Goal: Information Seeking & Learning: Learn about a topic

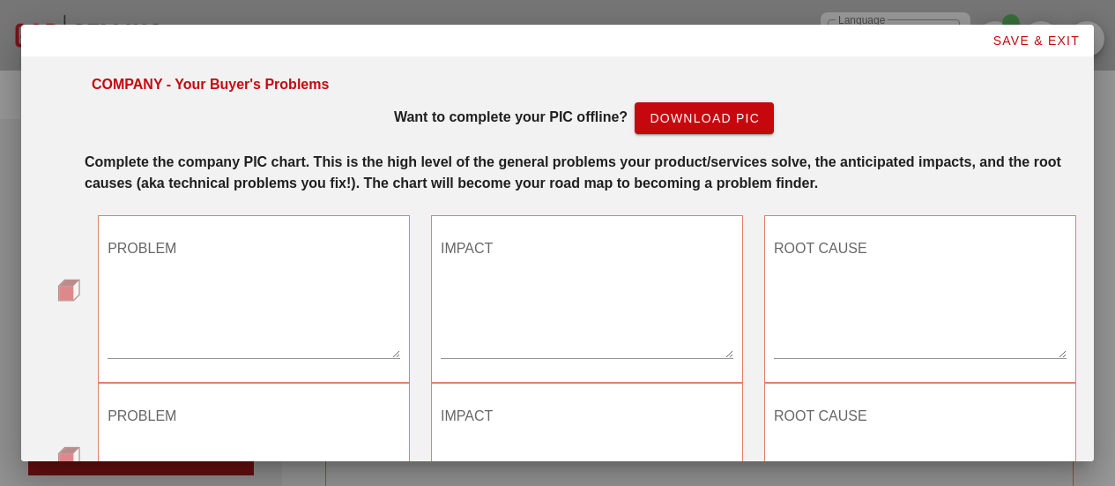
click at [189, 292] on textarea "PROBLEM" at bounding box center [254, 295] width 293 height 123
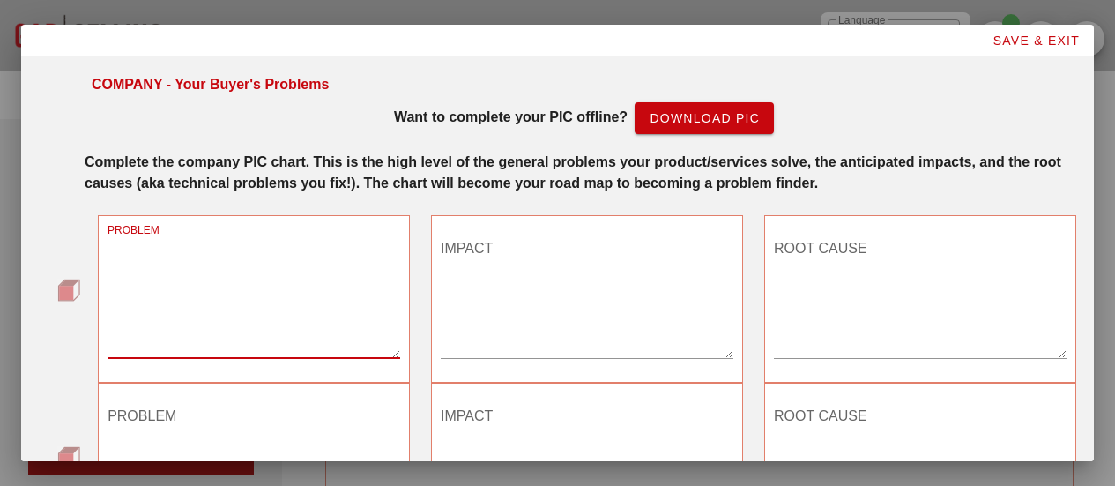
click at [189, 292] on textarea "PROBLEM" at bounding box center [254, 295] width 293 height 123
type textarea "Reps stagnating and struggling to hit quota"
click at [483, 290] on textarea "IMPACT" at bounding box center [587, 295] width 293 height 123
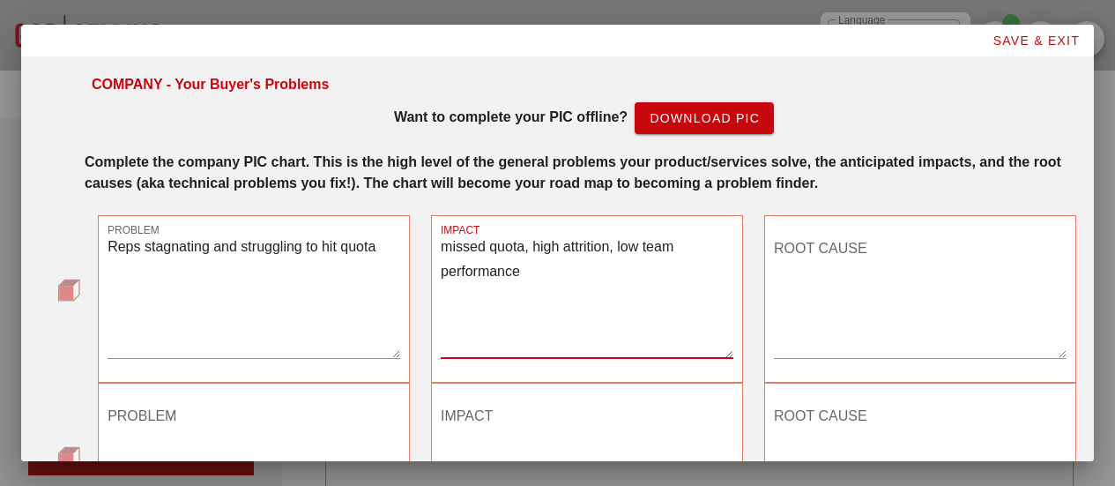
click at [673, 249] on textarea "missed quota, high attrition, low team performance" at bounding box center [587, 295] width 293 height 123
type textarea "missed quota, high attrition, missed company goals"
click at [846, 246] on textarea "ROOT CAUSE" at bounding box center [920, 295] width 293 height 123
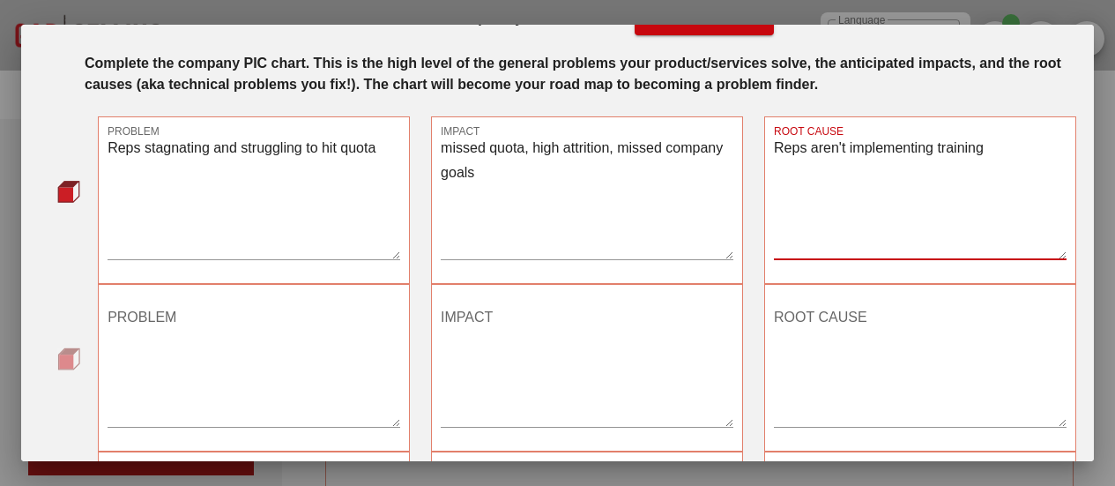
scroll to position [100, 0]
type textarea "Reps aren't implementing training"
click at [242, 351] on textarea "PROBLEM" at bounding box center [254, 362] width 293 height 123
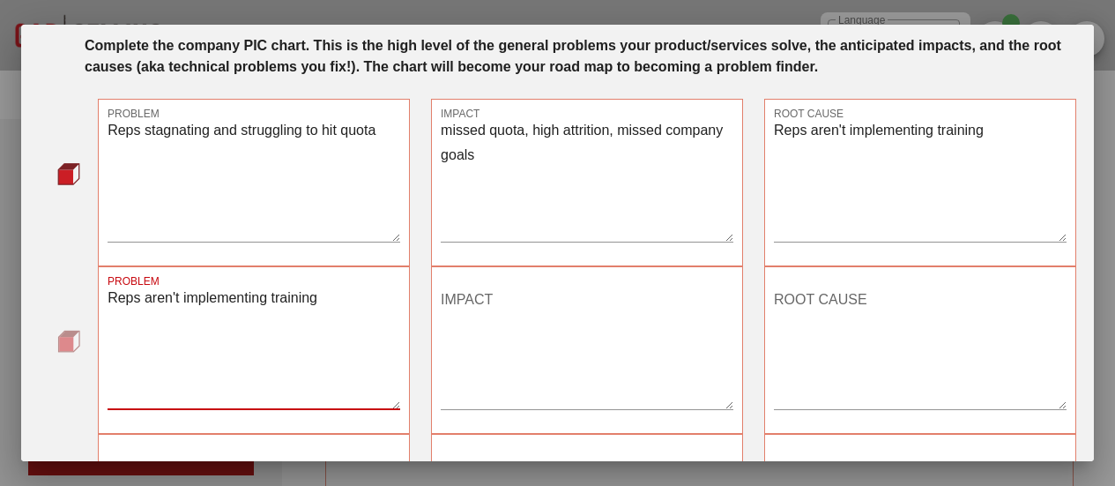
scroll to position [150, 0]
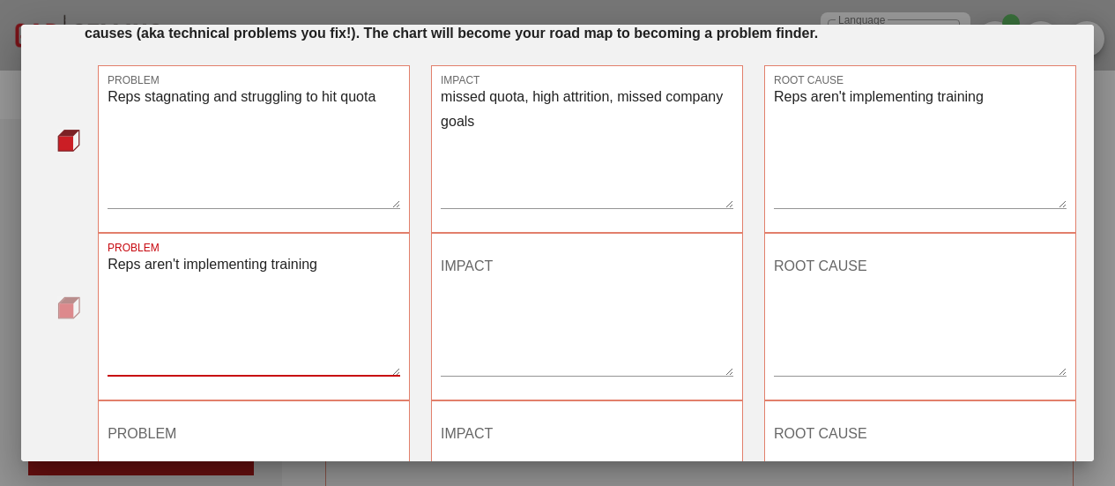
type textarea "Reps aren't implementing training"
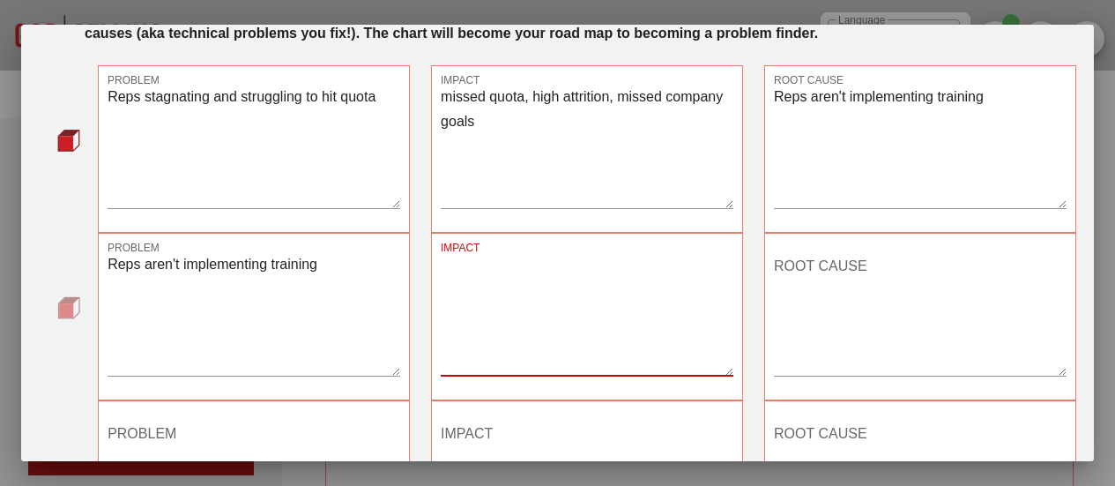
click at [492, 309] on textarea "IMPACT" at bounding box center [587, 313] width 293 height 123
type textarea "reps stagnate and miss quota"
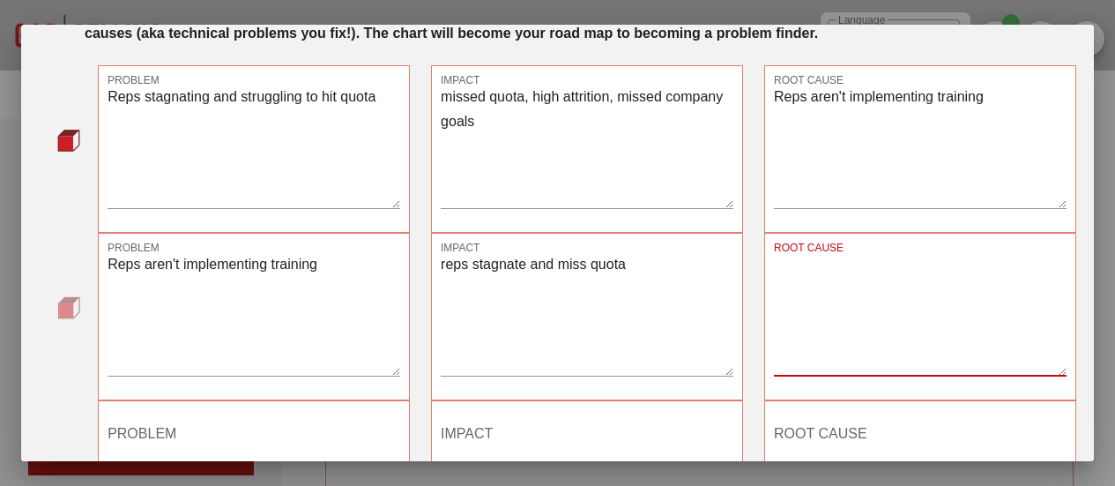
click at [805, 297] on textarea "ROOT CAUSE" at bounding box center [920, 313] width 293 height 123
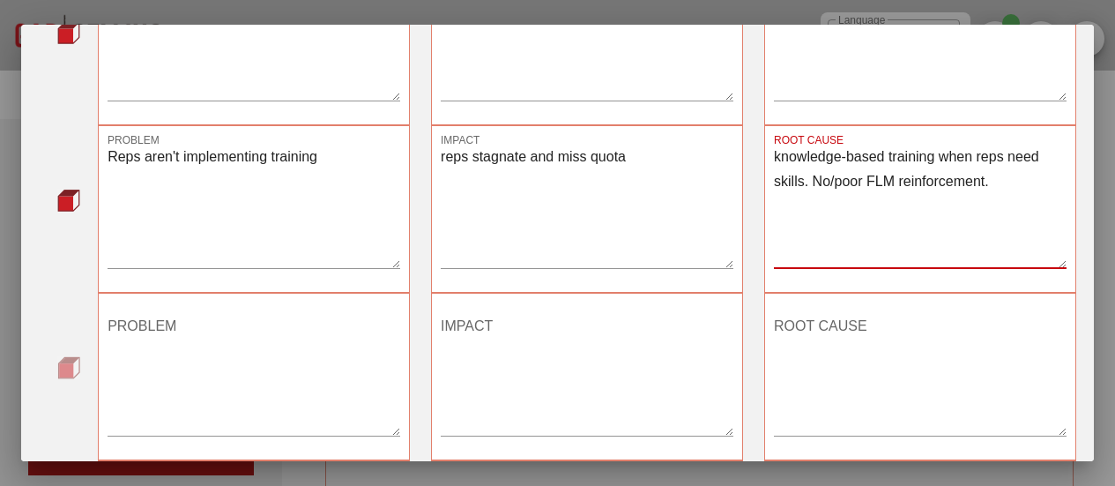
scroll to position [259, 0]
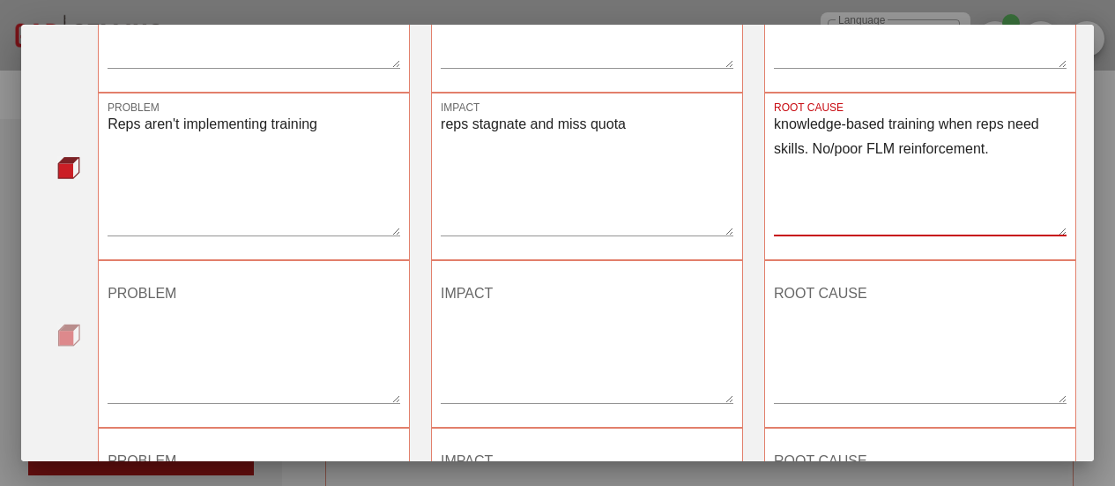
type textarea "knowledge-based training when reps need skills. No/poor FLM reinforcement."
click at [248, 291] on textarea "PROBLEM" at bounding box center [254, 340] width 293 height 123
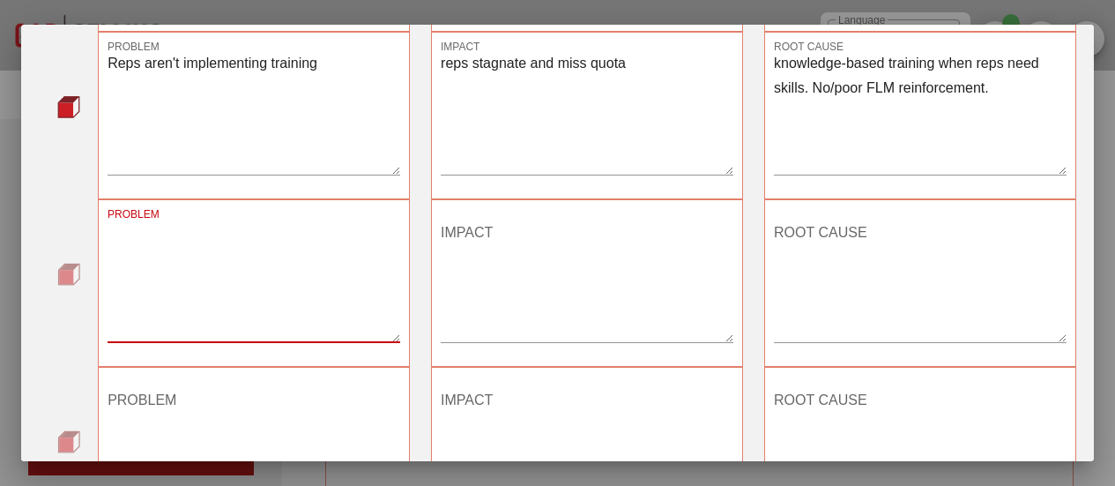
scroll to position [351, 0]
type textarea "NO/poor FLM reinforcement"
click at [521, 304] on textarea "IMPACT" at bounding box center [587, 280] width 293 height 123
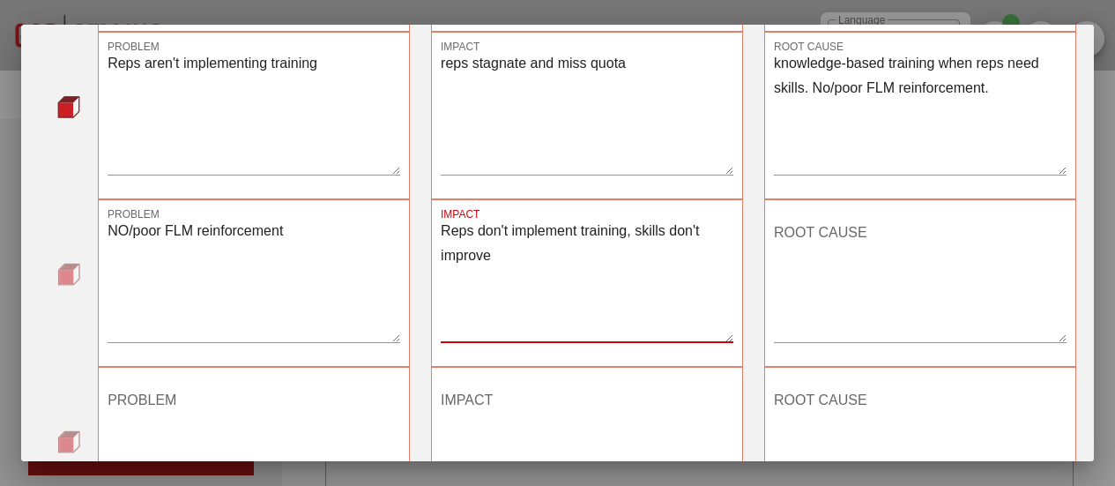
type textarea "Reps don't implement training, skills don't improve"
click at [817, 243] on textarea "ROOT CAUSE" at bounding box center [920, 280] width 293 height 123
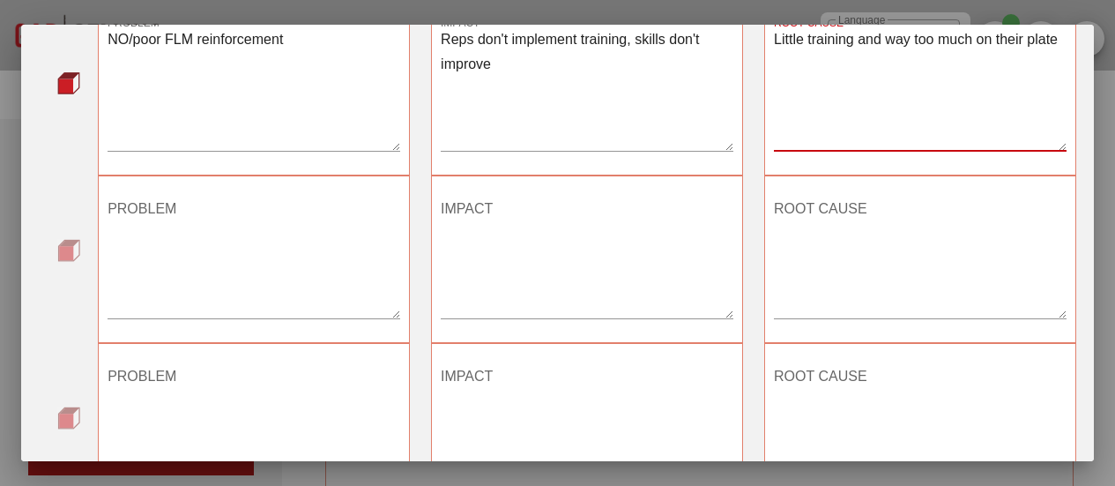
scroll to position [679, 0]
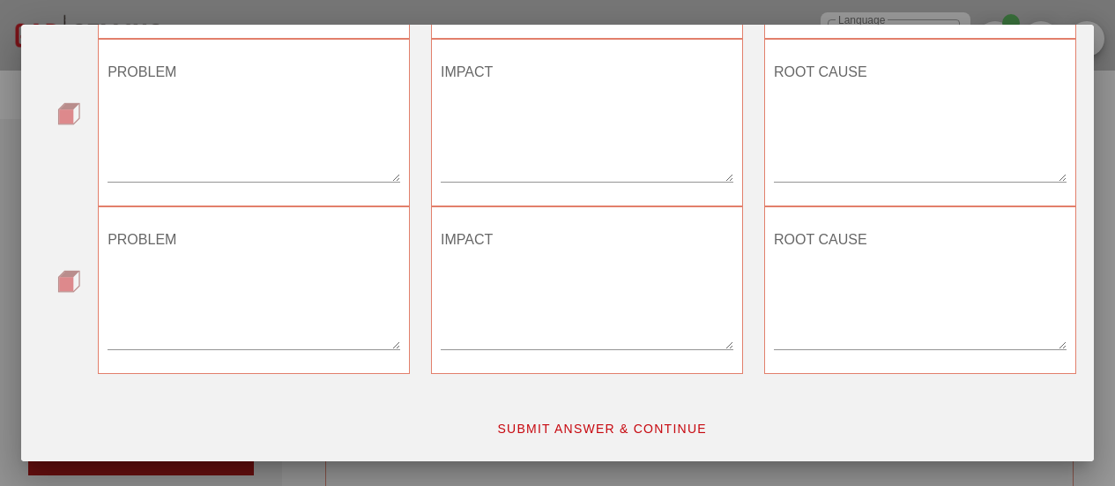
type textarea "Little training and way too much on their plate"
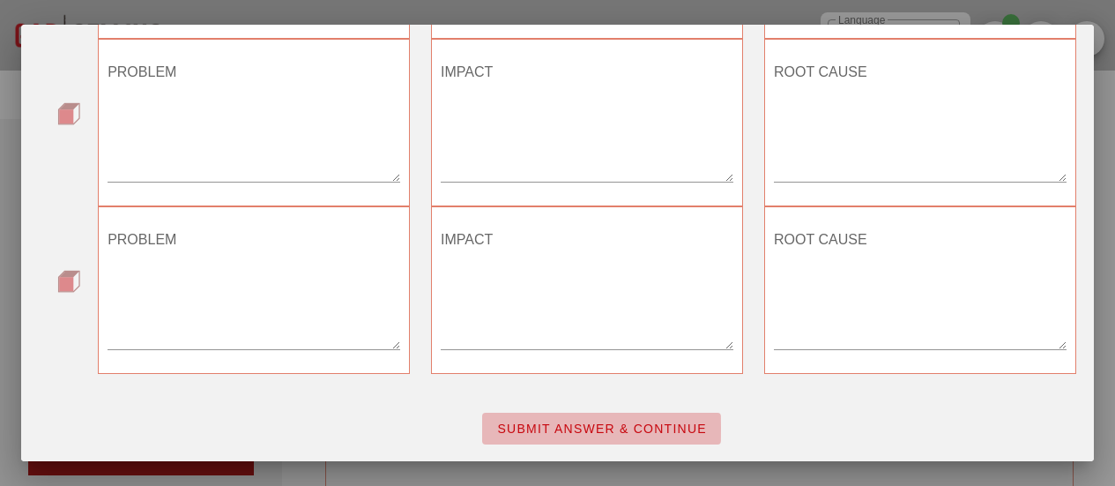
click at [561, 427] on span "SUBMIT ANSWER & CONTINUE" at bounding box center [601, 428] width 211 height 14
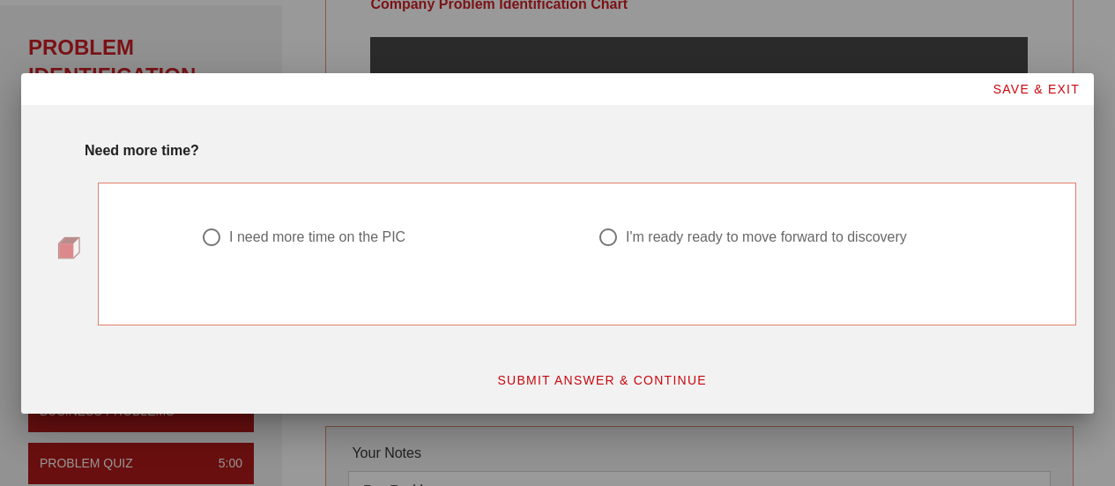
scroll to position [0, 0]
click at [217, 235] on div at bounding box center [212, 237] width 30 height 30
radio input "true"
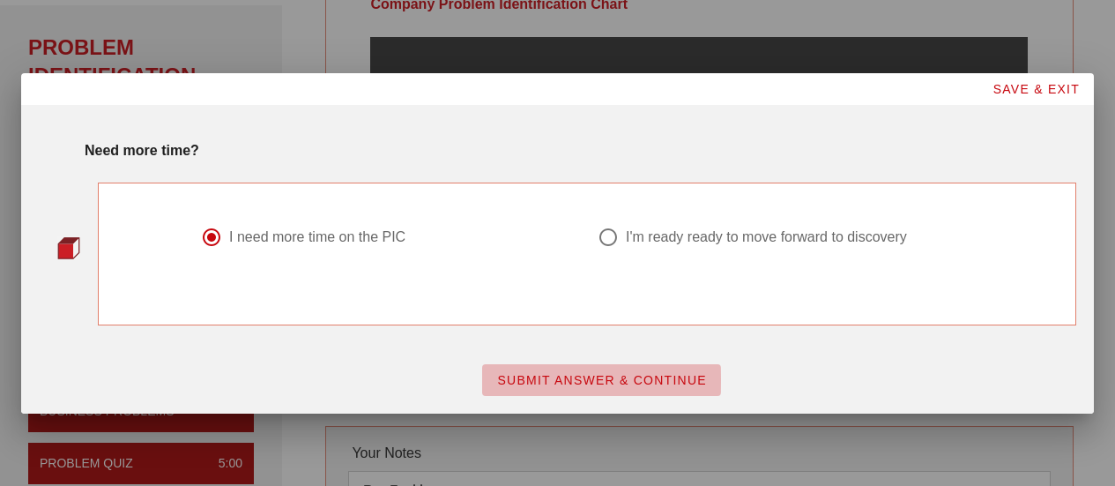
click at [638, 388] on button "SUBMIT ANSWER & CONTINUE" at bounding box center [601, 380] width 239 height 32
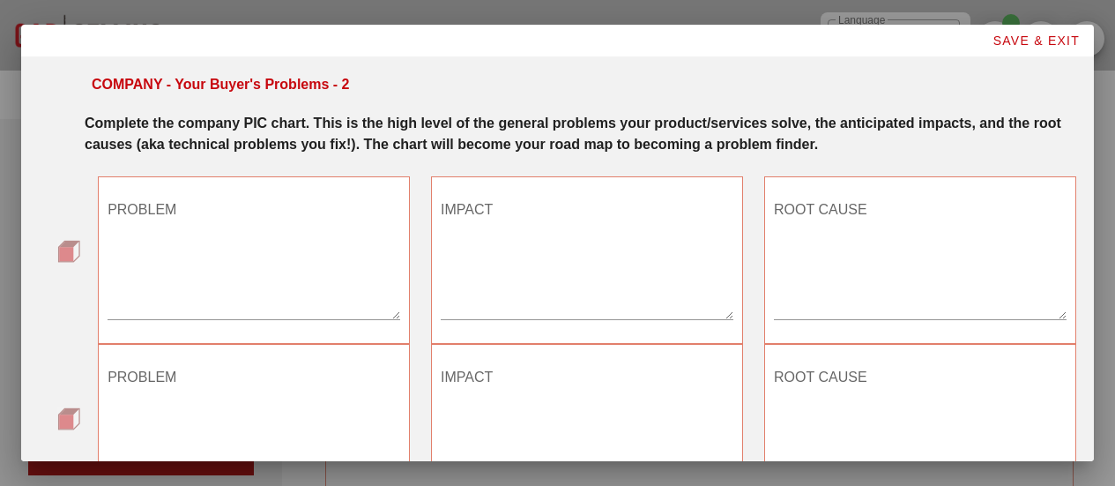
click at [252, 308] on textarea "PROBLEM" at bounding box center [254, 257] width 293 height 123
type textarea "Ramp time too slow"
click at [487, 236] on textarea "IMPACT" at bounding box center [587, 257] width 293 height 123
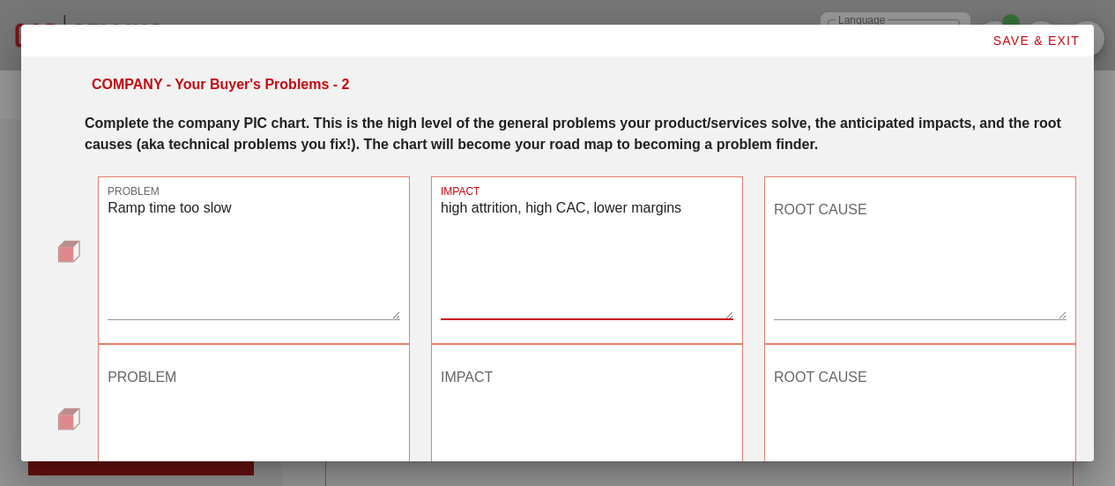
type textarea "high attrition, high CAC, lower margins"
click at [858, 219] on textarea "ROOT CAUSE" at bounding box center [920, 257] width 293 height 123
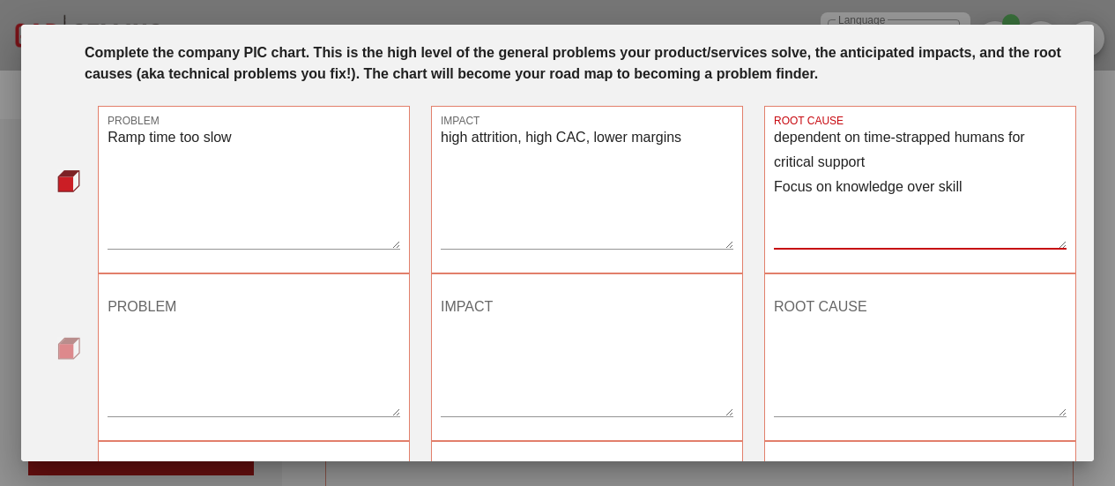
scroll to position [74, 0]
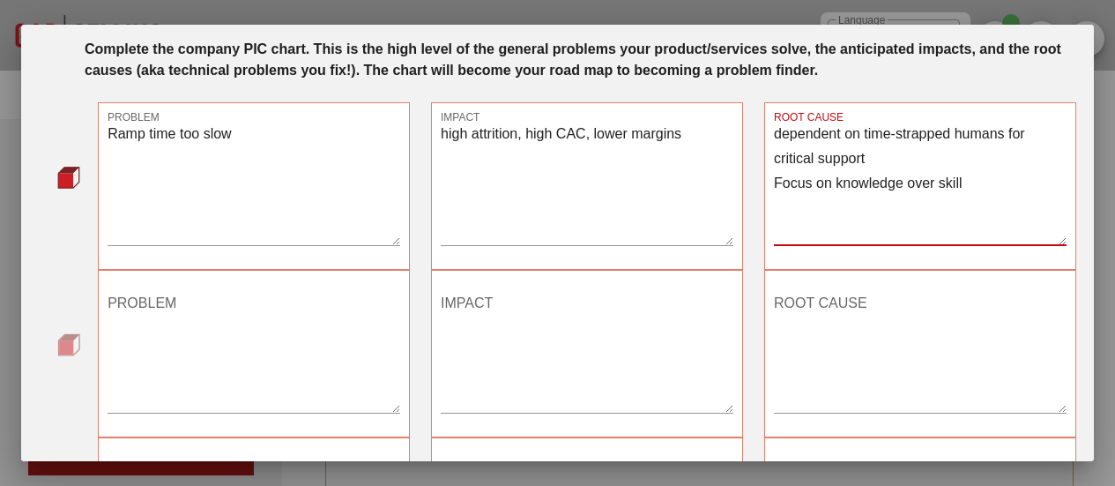
type textarea "dependent on time-strapped humans for critical support Focus on knowledge over …"
click at [244, 405] on textarea "PROBLEM" at bounding box center [254, 350] width 293 height 123
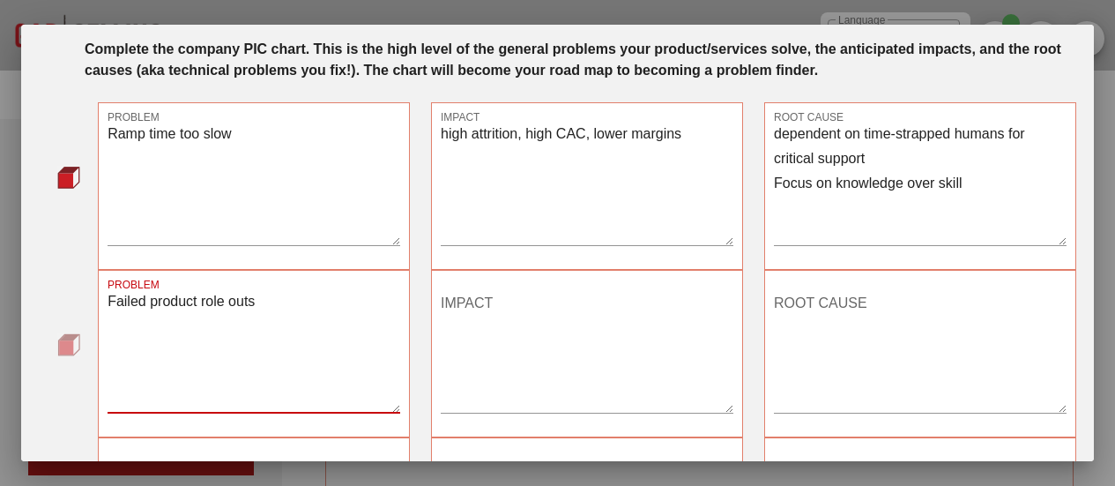
type textarea "Failed product role outs"
click at [522, 351] on textarea "IMPACT" at bounding box center [587, 350] width 293 height 123
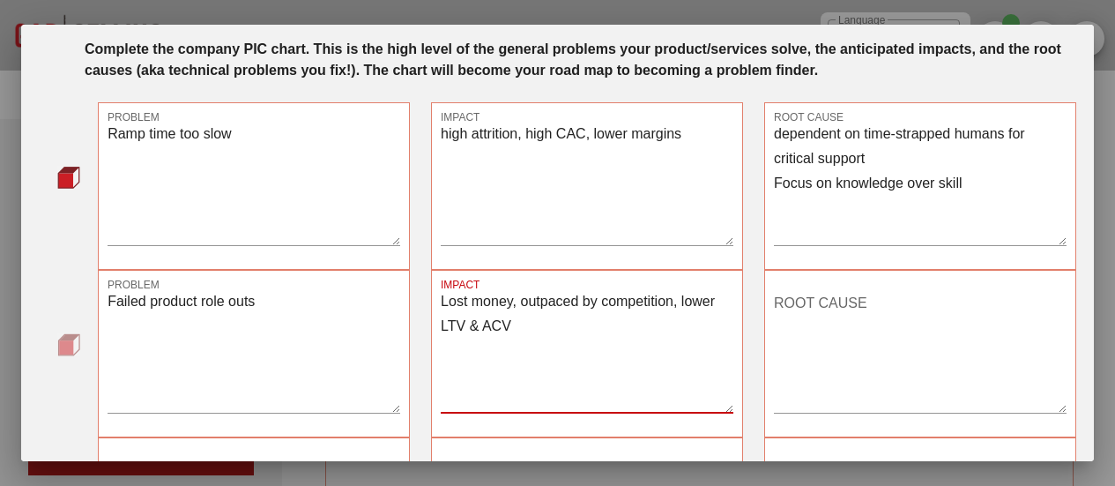
type textarea "Lost money, outpaced by competition, lower LTV & ACV"
click at [800, 321] on textarea "ROOT CAUSE" at bounding box center [920, 350] width 293 height 123
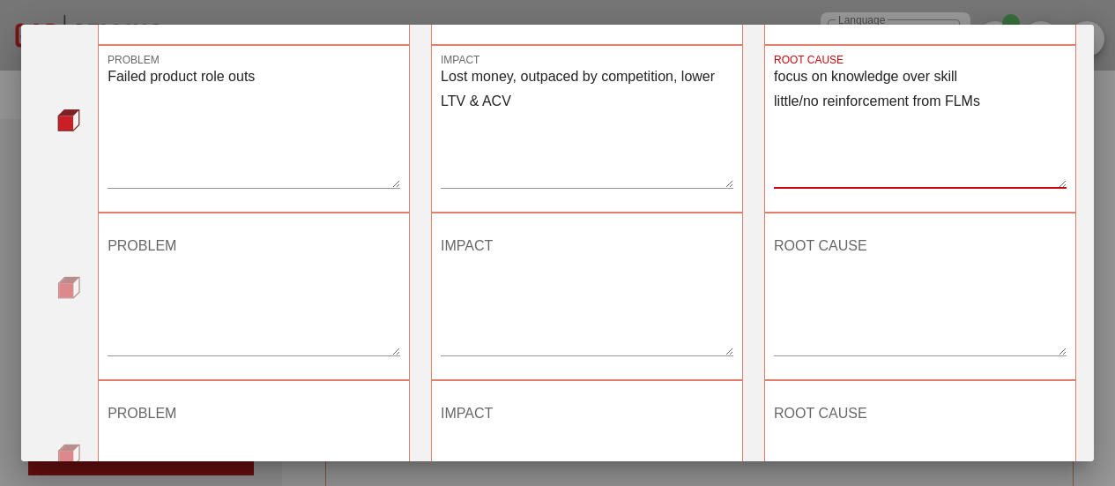
scroll to position [301, 0]
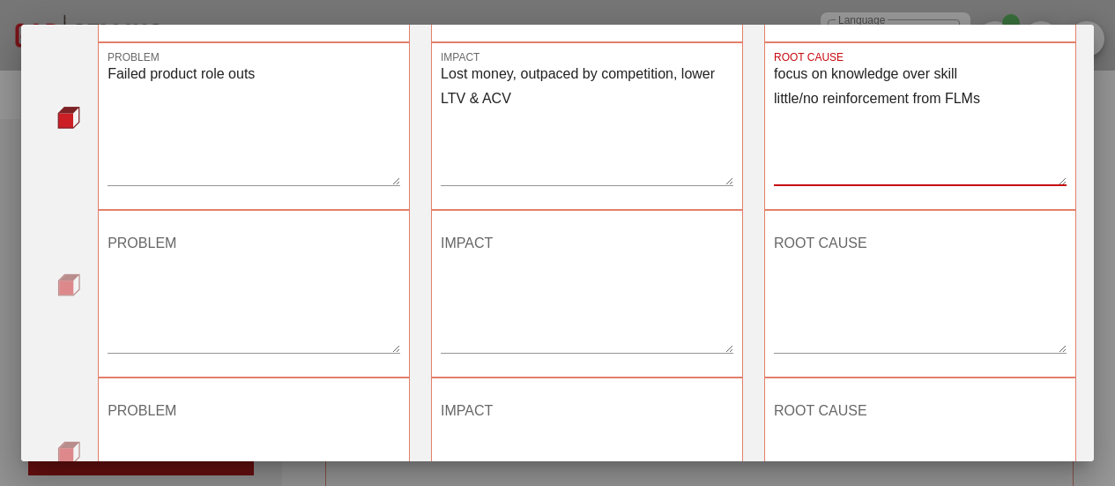
type textarea "focus on knowledge over skill little/no reinforcement from FLMs"
click at [263, 273] on textarea "PROBLEM" at bounding box center [254, 290] width 293 height 123
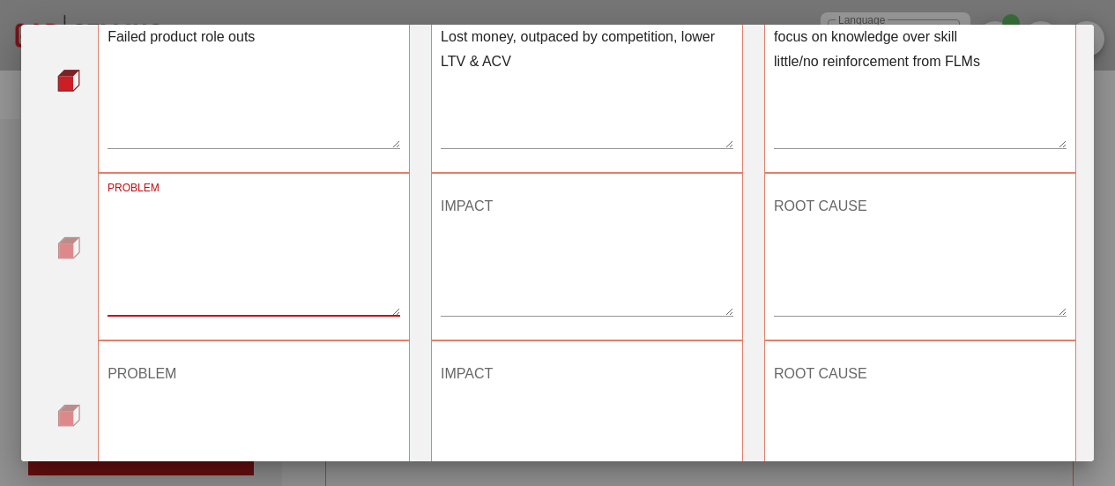
scroll to position [640, 0]
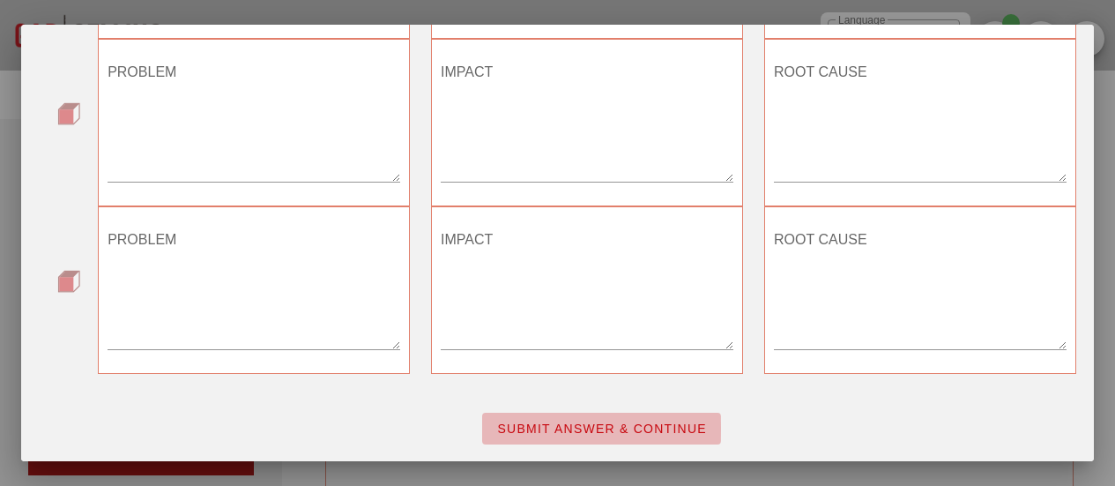
click at [553, 425] on span "SUBMIT ANSWER & CONTINUE" at bounding box center [601, 428] width 211 height 14
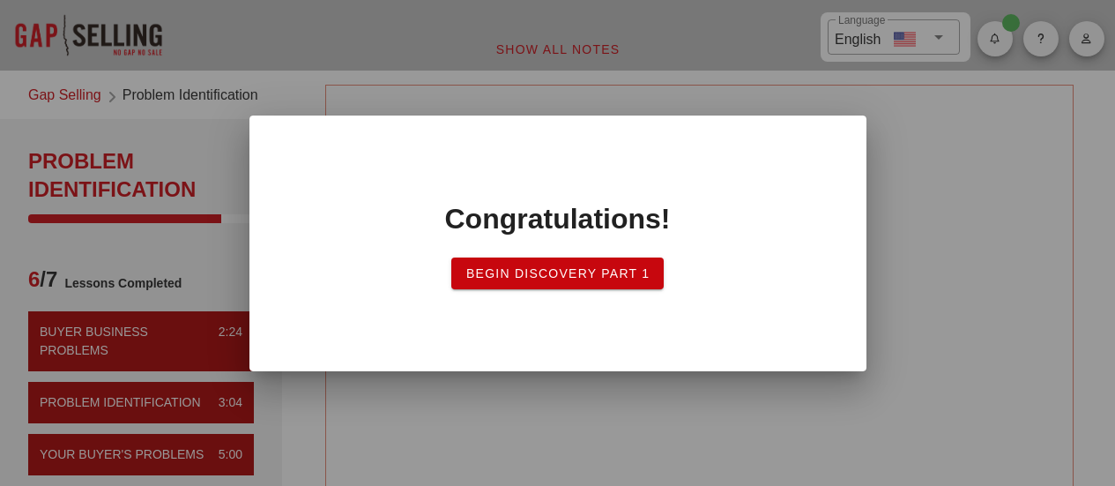
click at [595, 274] on span "Begin Discovery PART 1" at bounding box center [557, 273] width 185 height 14
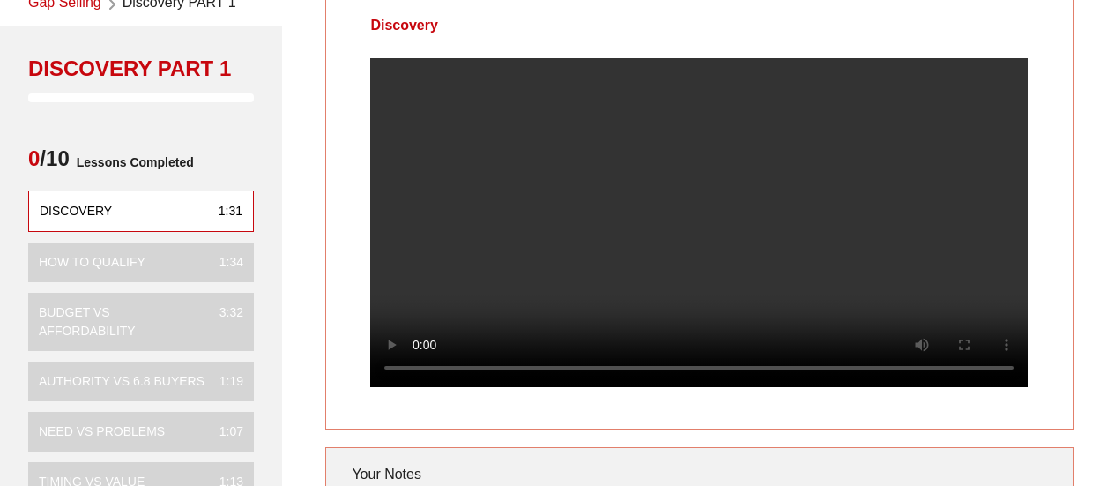
scroll to position [93, 0]
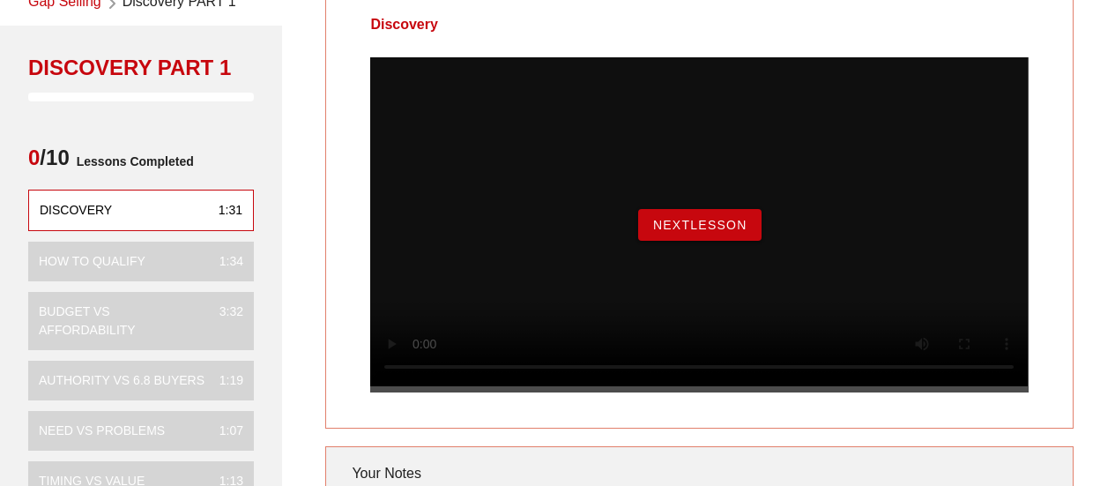
click at [660, 232] on span "NextLesson" at bounding box center [699, 225] width 95 height 14
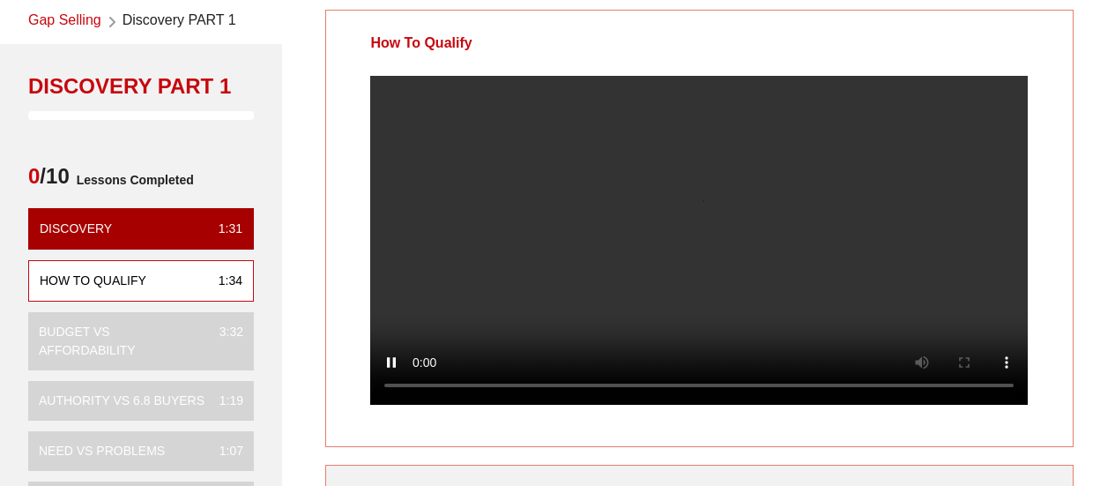
scroll to position [76, 0]
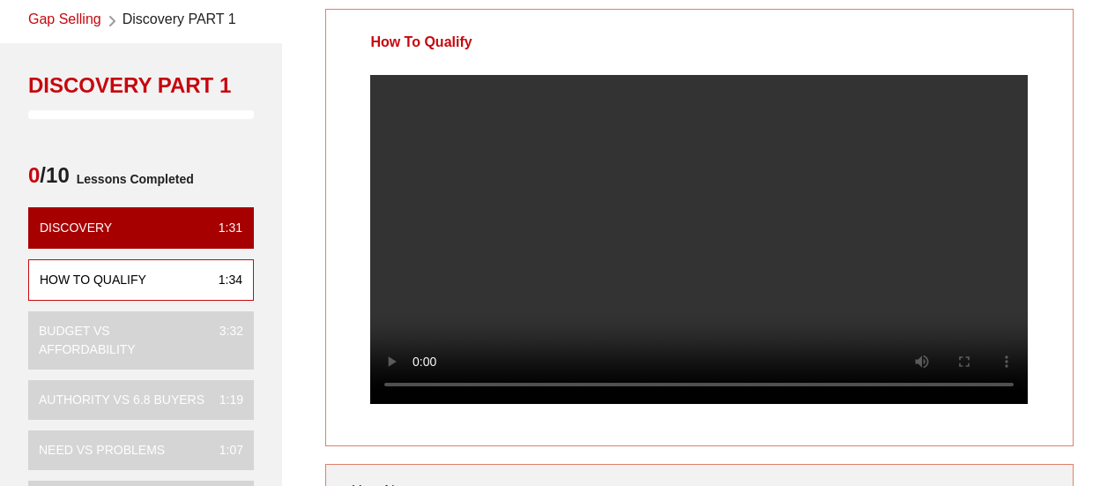
click at [660, 247] on video at bounding box center [699, 239] width 658 height 329
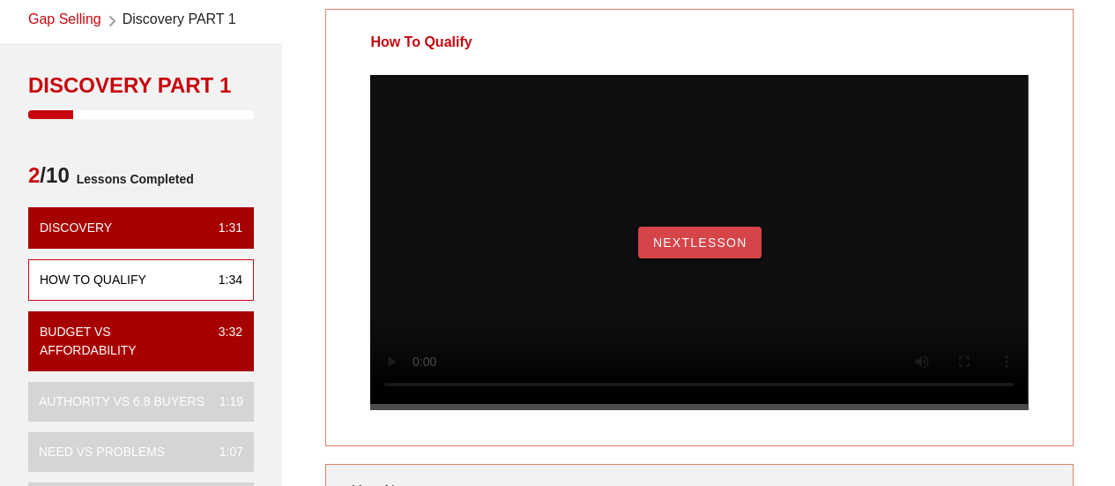
click at [663, 249] on span "NextLesson" at bounding box center [699, 242] width 95 height 14
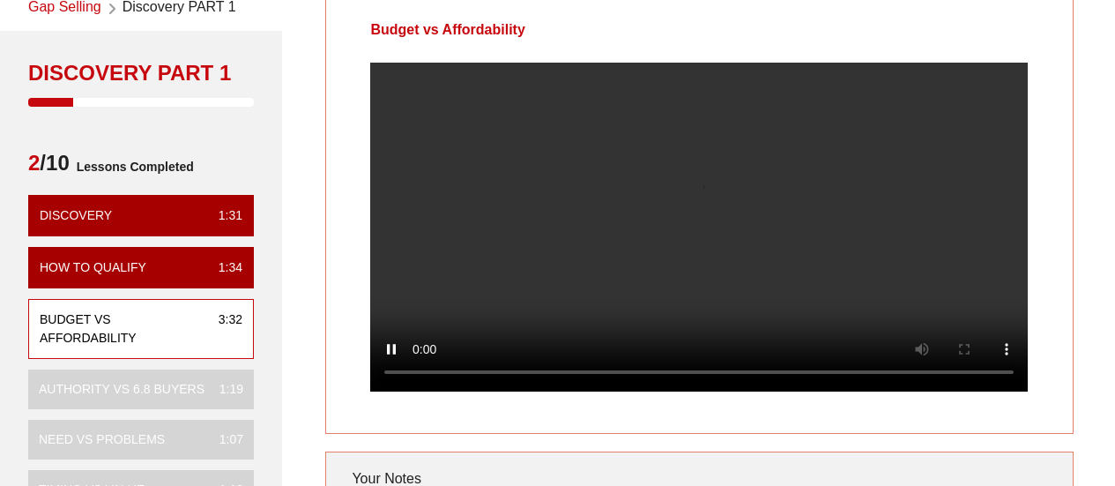
scroll to position [77, 0]
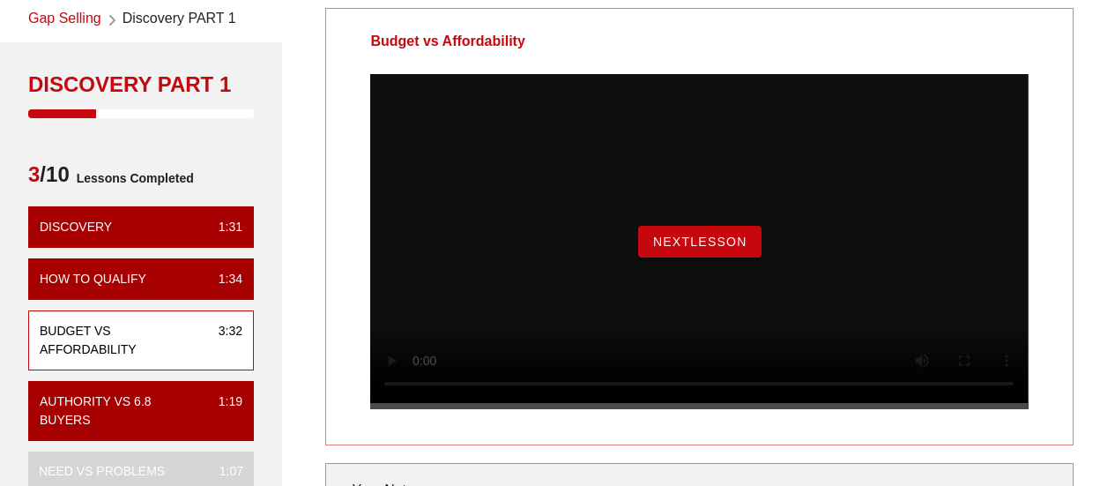
click at [663, 249] on span "NextLesson" at bounding box center [699, 241] width 95 height 14
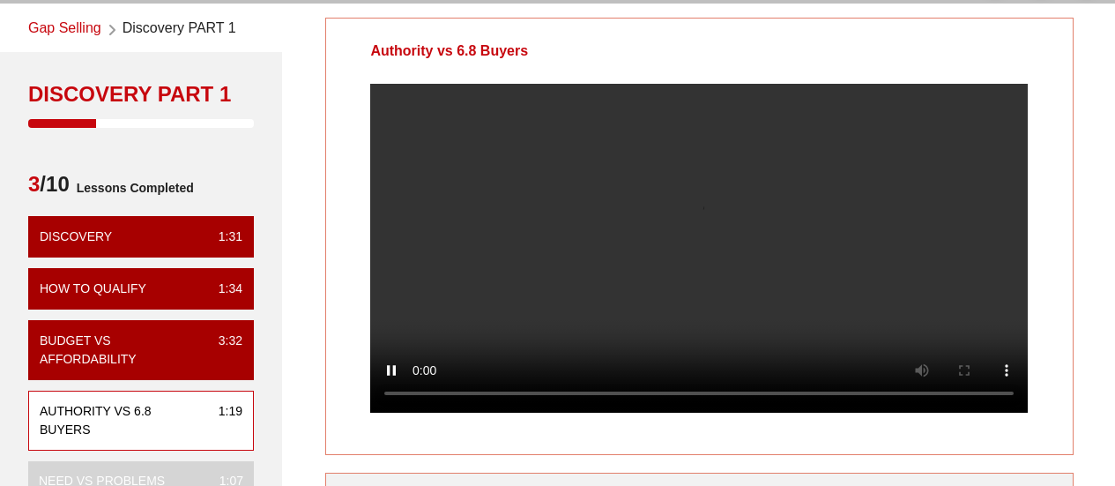
scroll to position [71, 0]
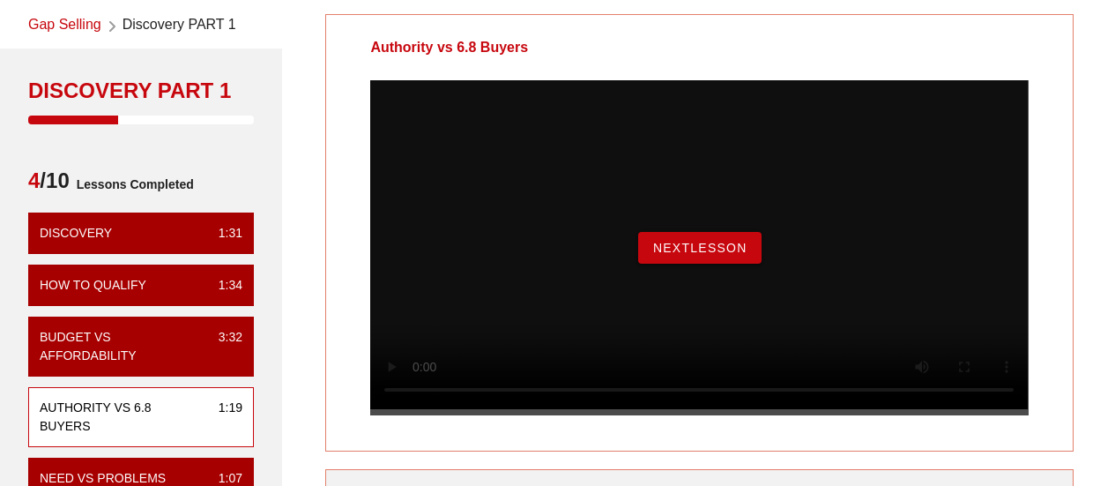
click at [680, 255] on span "NextLesson" at bounding box center [699, 248] width 95 height 14
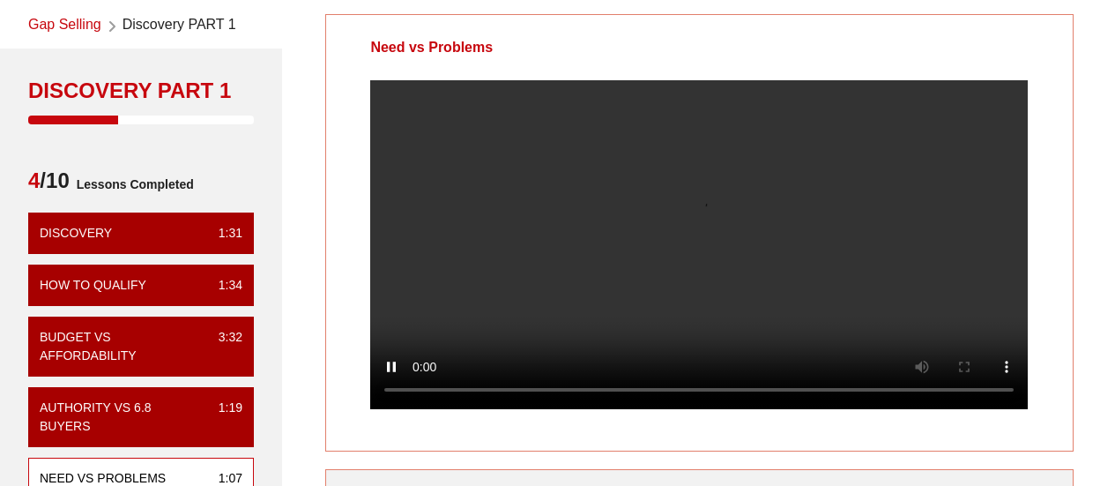
scroll to position [73, 0]
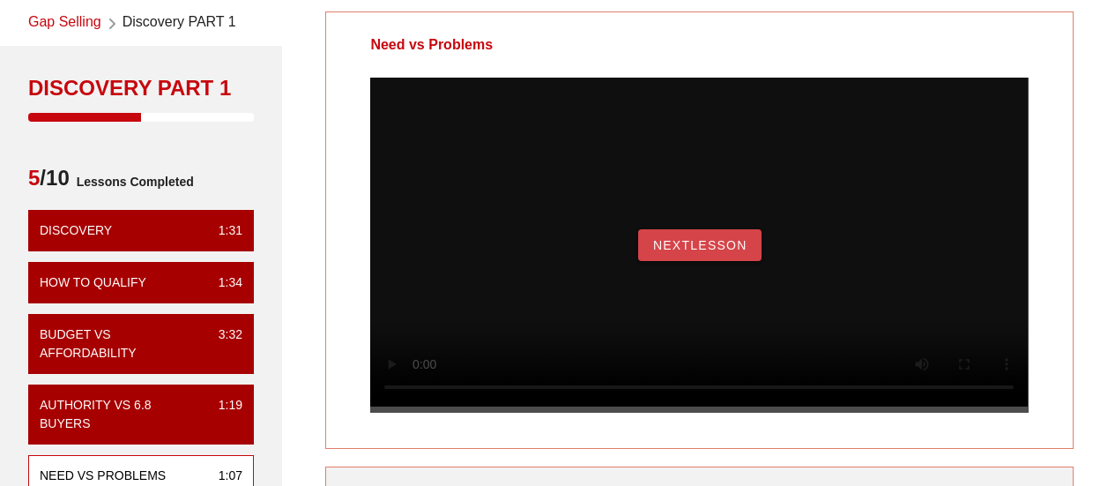
click at [680, 252] on span "NextLesson" at bounding box center [699, 245] width 95 height 14
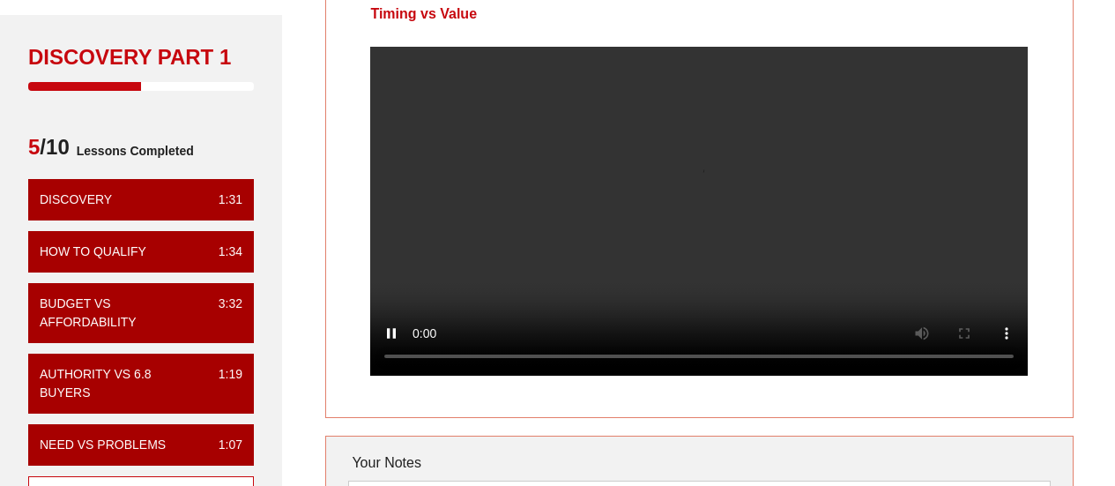
scroll to position [103, 0]
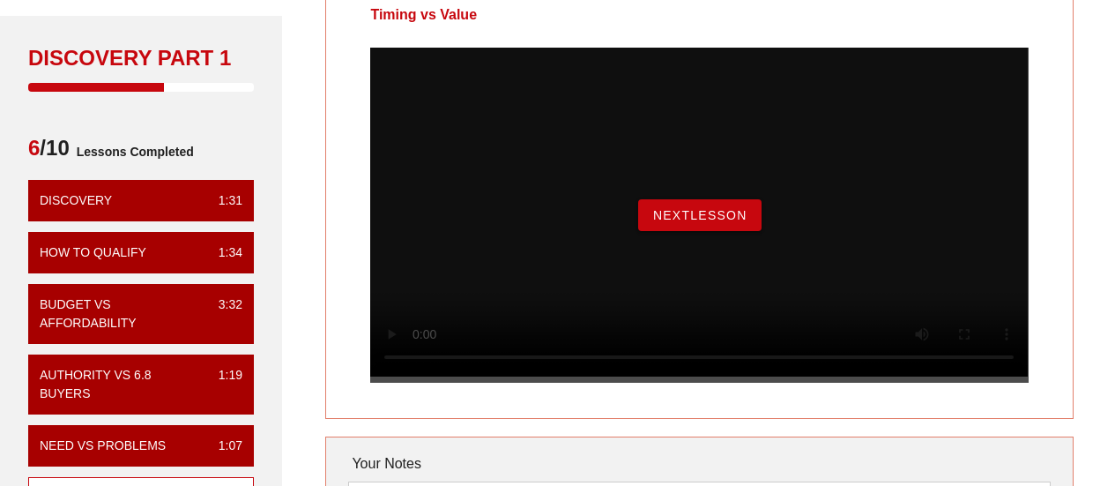
click at [678, 222] on span "NextLesson" at bounding box center [699, 215] width 95 height 14
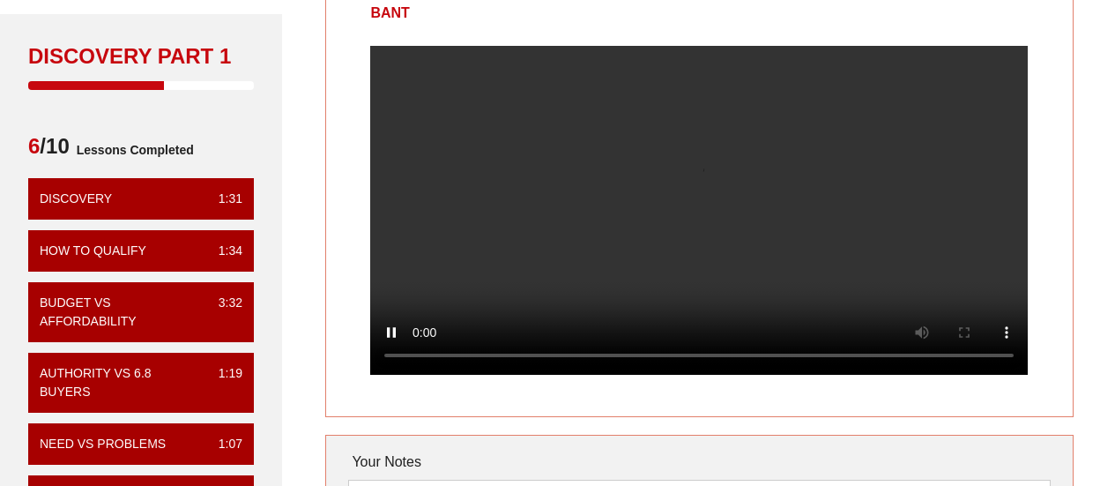
scroll to position [108, 0]
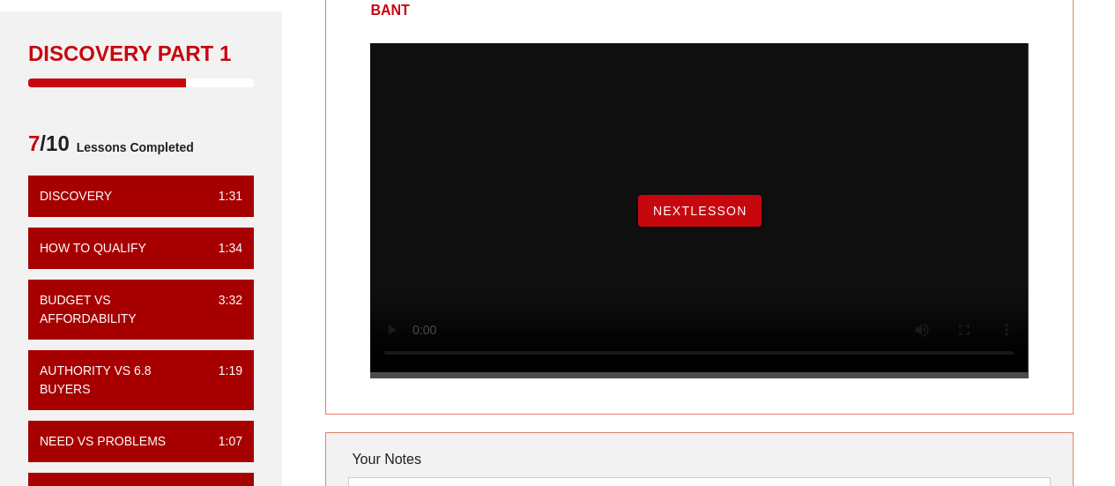
click at [678, 218] on span "NextLesson" at bounding box center [699, 211] width 95 height 14
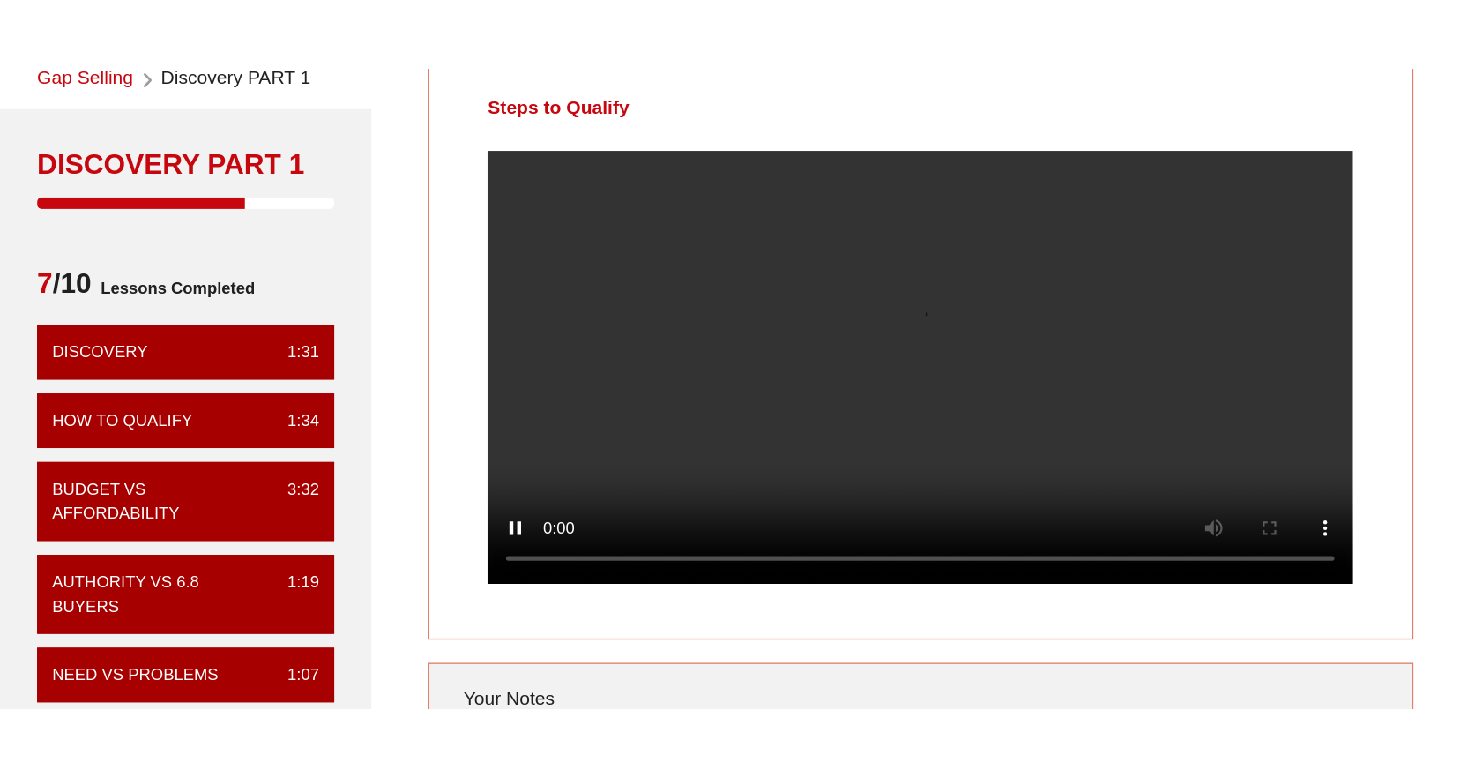
scroll to position [93, 0]
